Goal: Task Accomplishment & Management: Manage account settings

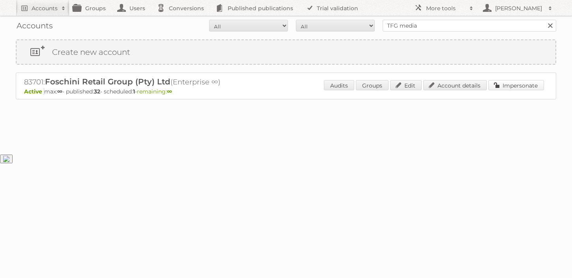
click at [514, 86] on link "Impersonate" at bounding box center [517, 85] width 56 height 10
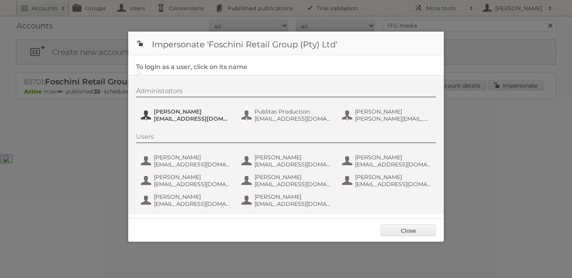
click at [194, 115] on span "Jeanne de Wet" at bounding box center [192, 111] width 77 height 7
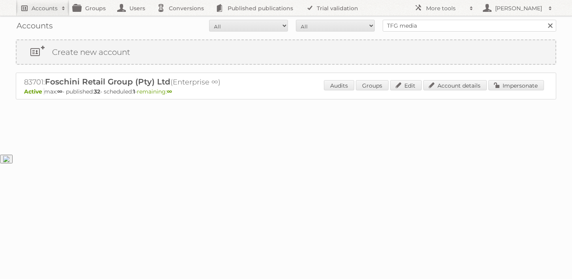
click at [44, 8] on h2 "Accounts" at bounding box center [45, 8] width 26 height 8
type input"] "Brico"
click at [182, 20] on input "Search" at bounding box center [188, 26] width 12 height 12
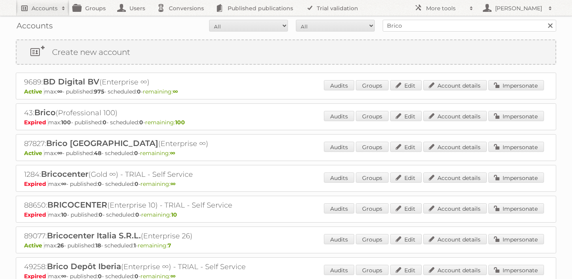
click at [50, 8] on h2 "Accounts" at bounding box center [45, 8] width 26 height 8
type input"] "ERBG"
click at [182, 20] on input "Search" at bounding box center [188, 26] width 12 height 12
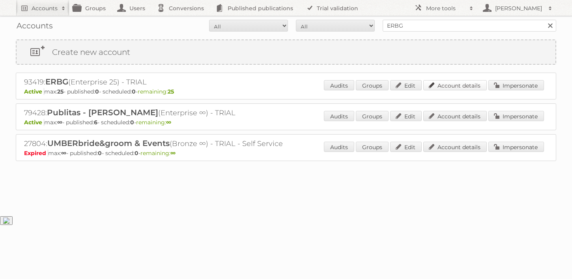
click at [450, 87] on link "Account details" at bounding box center [456, 85] width 64 height 10
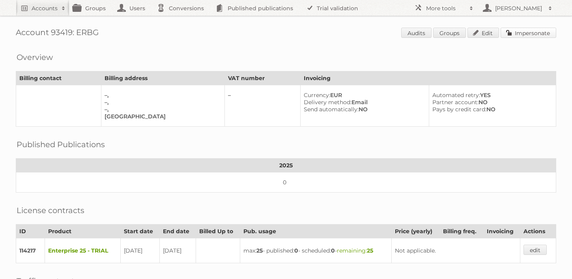
click at [538, 30] on link "Impersonate" at bounding box center [529, 33] width 56 height 10
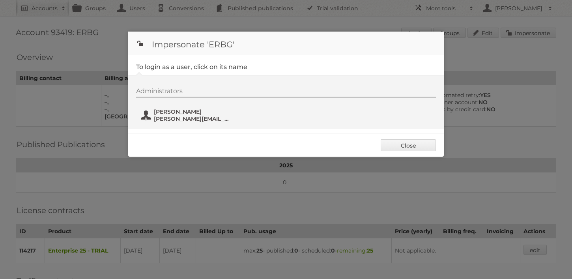
click at [169, 115] on span "Tim Jacobs" at bounding box center [192, 111] width 77 height 7
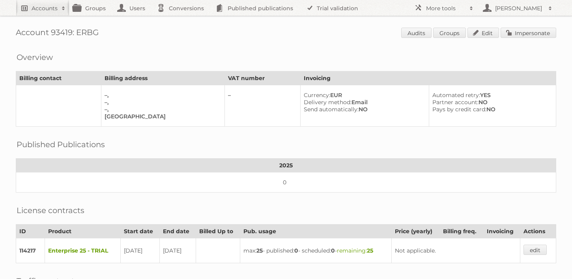
click at [54, 12] on link "Accounts" at bounding box center [43, 8] width 54 height 16
type input"] "Adinda"
click at [182, 20] on input "Search" at bounding box center [188, 26] width 12 height 12
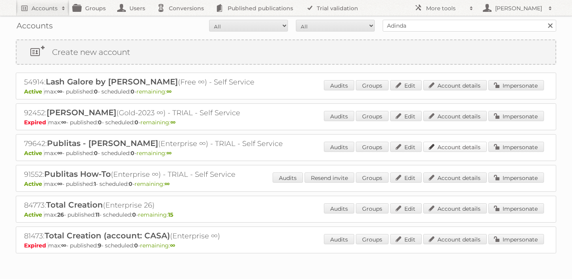
click at [452, 143] on link "Account details" at bounding box center [456, 147] width 64 height 10
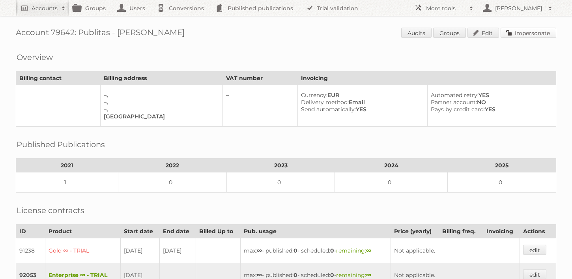
click at [523, 31] on link "Impersonate" at bounding box center [529, 33] width 56 height 10
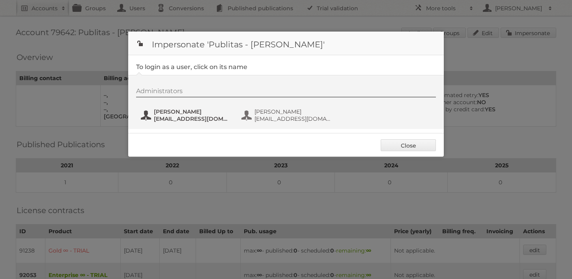
click at [201, 111] on span "[PERSON_NAME]" at bounding box center [192, 111] width 77 height 7
